Goal: Browse casually

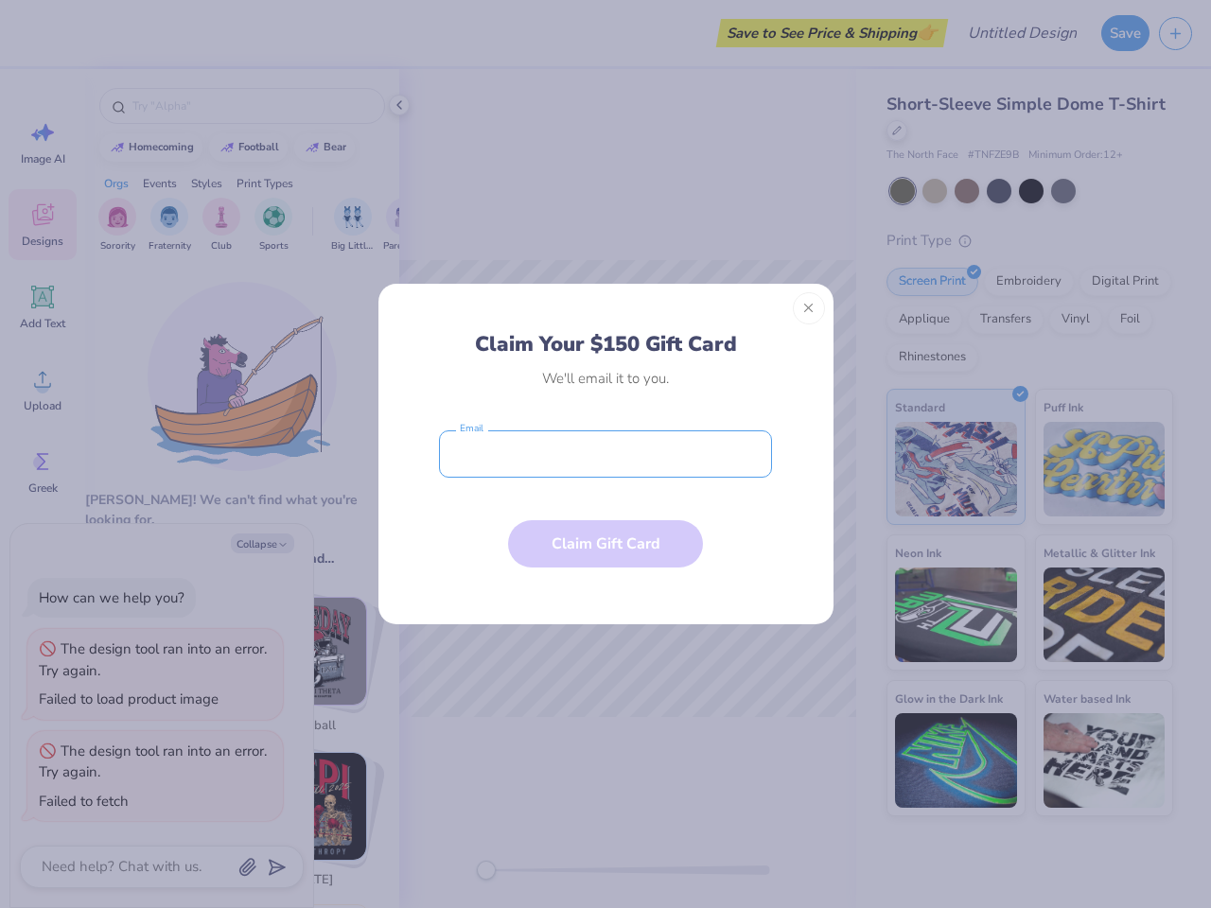
type textarea "x"
click at [606, 454] on input "email" at bounding box center [605, 454] width 333 height 47
click at [809, 308] on button "Close" at bounding box center [809, 308] width 32 height 32
